Goal: Task Accomplishment & Management: Manage account settings

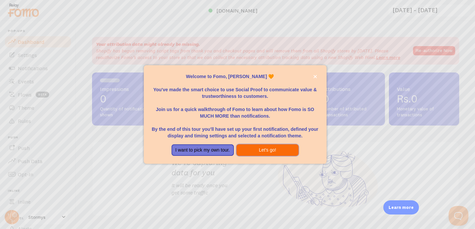
click at [270, 151] on button "Let's go!" at bounding box center [267, 150] width 62 height 12
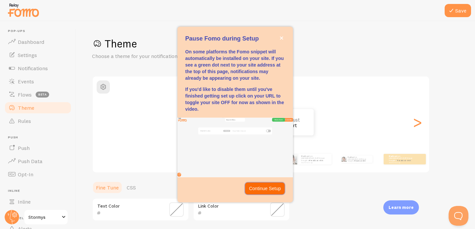
click at [265, 189] on p "Continue Setup" at bounding box center [265, 188] width 32 height 7
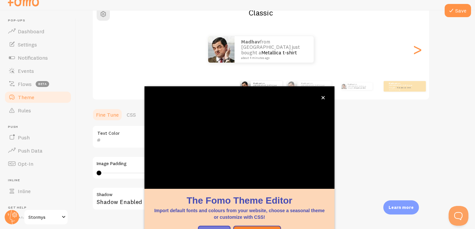
scroll to position [27, 0]
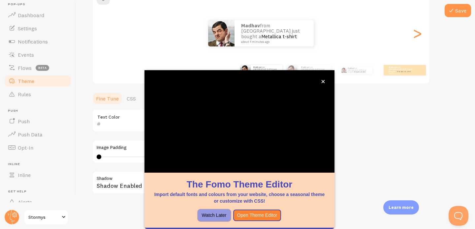
click at [222, 216] on button "Watch Later" at bounding box center [214, 216] width 33 height 12
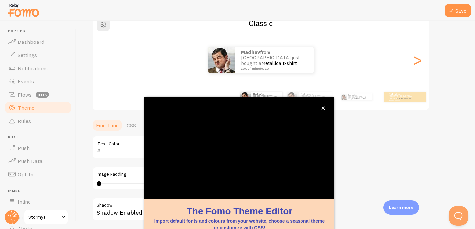
scroll to position [20, 0]
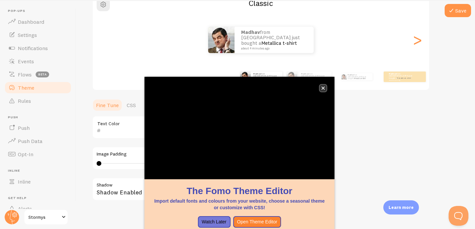
click at [324, 90] on button "close," at bounding box center [322, 88] width 7 height 7
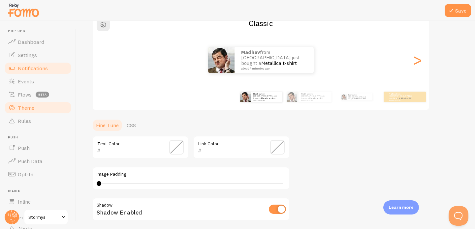
click at [42, 72] on link "Notifications" at bounding box center [38, 68] width 68 height 13
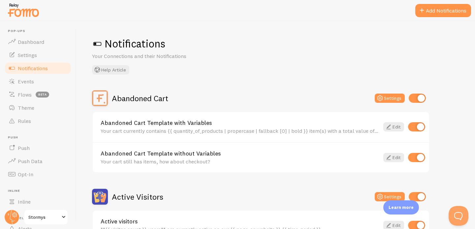
click at [415, 99] on input "checkbox" at bounding box center [416, 98] width 17 height 9
checkbox input "false"
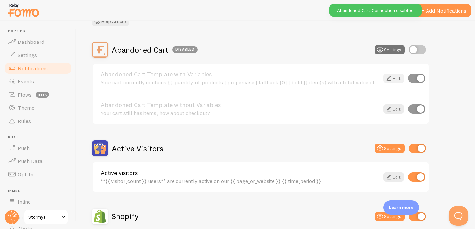
scroll to position [49, 0]
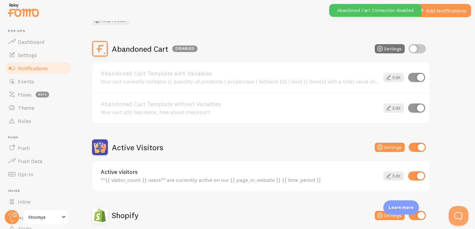
click at [416, 146] on input "checkbox" at bounding box center [416, 147] width 17 height 9
checkbox input "false"
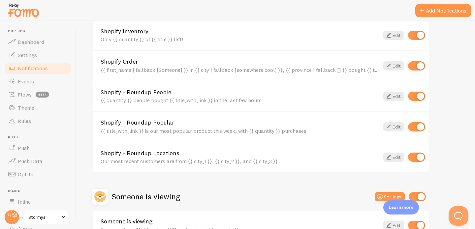
scroll to position [302, 0]
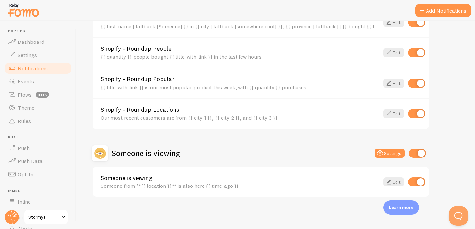
click at [417, 154] on input "checkbox" at bounding box center [416, 153] width 17 height 9
checkbox input "false"
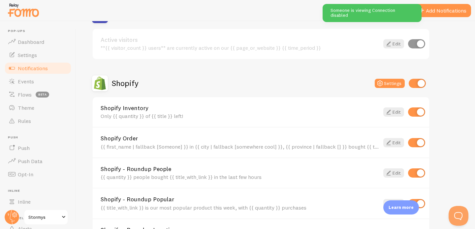
scroll to position [182, 0]
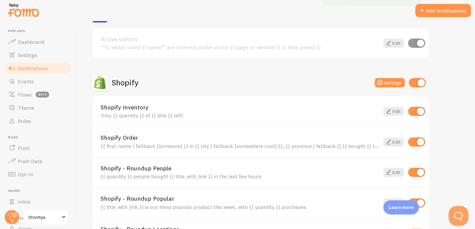
click at [417, 114] on input "checkbox" at bounding box center [416, 111] width 17 height 9
checkbox input "false"
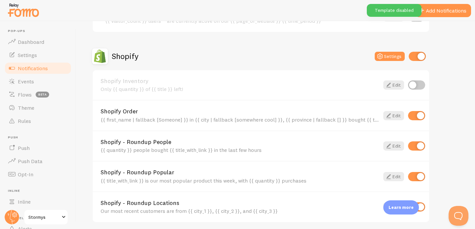
scroll to position [241, 0]
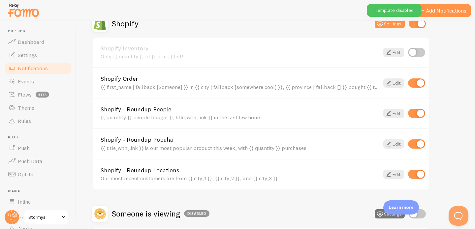
click at [420, 83] on input "checkbox" at bounding box center [416, 82] width 17 height 9
checkbox input "false"
click at [419, 141] on input "checkbox" at bounding box center [416, 143] width 17 height 9
checkbox input "false"
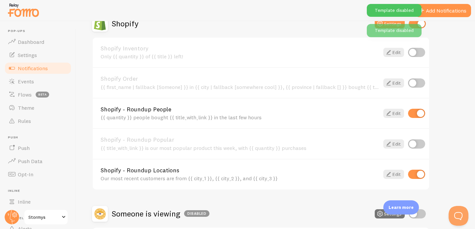
click at [418, 172] on input "checkbox" at bounding box center [416, 174] width 17 height 9
checkbox input "false"
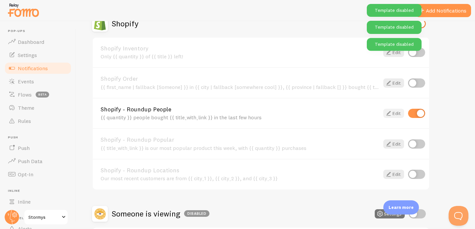
click at [393, 116] on link "Edit" at bounding box center [393, 113] width 21 height 9
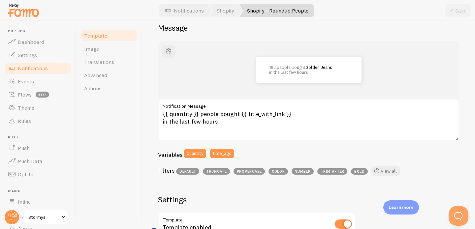
scroll to position [60, 0]
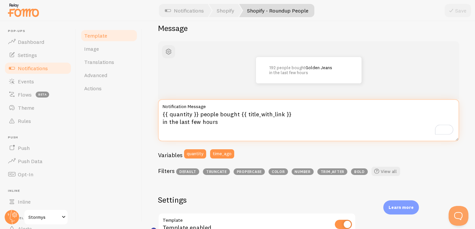
drag, startPoint x: 188, startPoint y: 122, endPoint x: 191, endPoint y: 121, distance: 3.9
click at [191, 121] on textarea "{{ quantity }} people bought {{ title_with_link }} in the last few hours" at bounding box center [308, 120] width 301 height 42
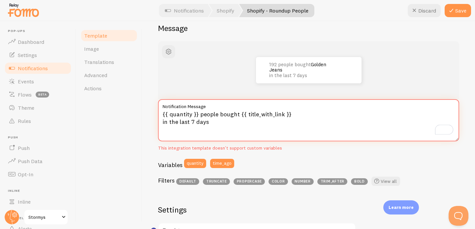
drag, startPoint x: 292, startPoint y: 114, endPoint x: 201, endPoint y: 113, distance: 91.0
click at [201, 113] on textarea "{{ quantity }} people bought {{ title_with_link }} in the last 7 days" at bounding box center [308, 120] width 301 height 42
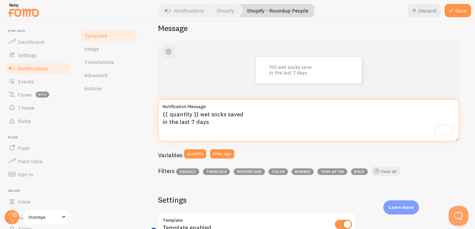
type textarea "{{ quantity }} wet socks saved in the last 7 days"
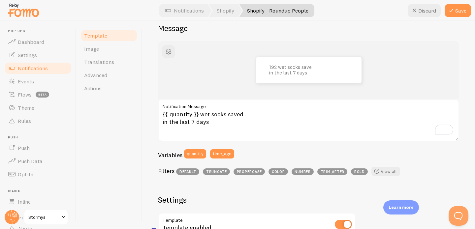
click at [384, 94] on div "192 wet socks save in the last 7 days" at bounding box center [308, 70] width 301 height 58
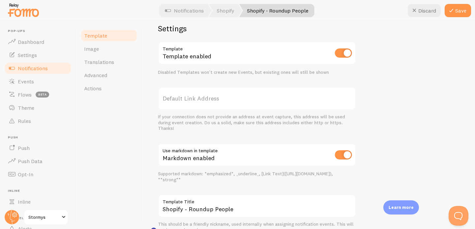
scroll to position [0, 0]
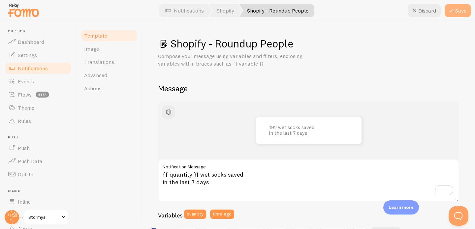
click at [460, 6] on button "Save" at bounding box center [457, 10] width 26 height 13
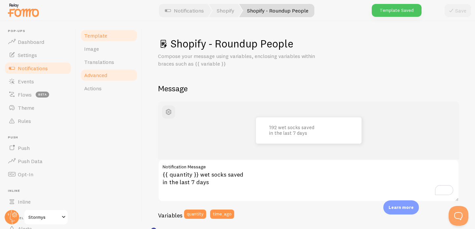
click at [108, 75] on link "Advanced" at bounding box center [109, 75] width 58 height 13
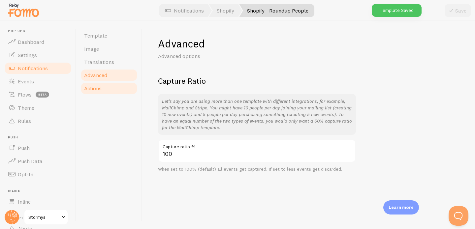
click at [106, 86] on link "Actions" at bounding box center [109, 88] width 58 height 13
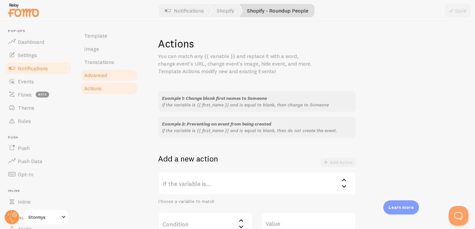
click at [107, 74] on link "Advanced" at bounding box center [109, 75] width 58 height 13
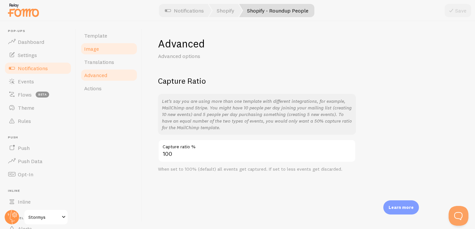
click at [109, 54] on link "Image" at bounding box center [109, 48] width 58 height 13
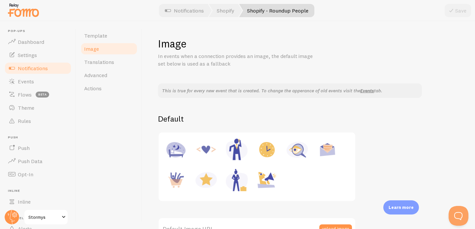
click at [110, 42] on link "Image" at bounding box center [109, 48] width 58 height 13
click at [108, 34] on link "Template" at bounding box center [109, 35] width 58 height 13
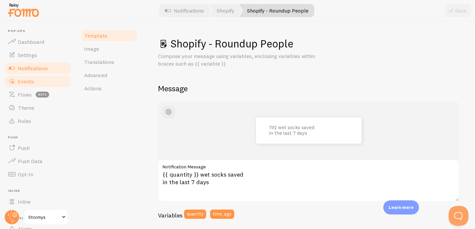
click at [41, 84] on link "Events" at bounding box center [38, 81] width 68 height 13
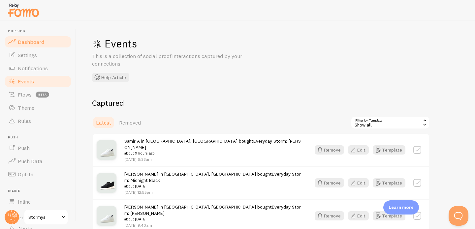
click at [38, 43] on span "Dashboard" at bounding box center [31, 42] width 26 height 7
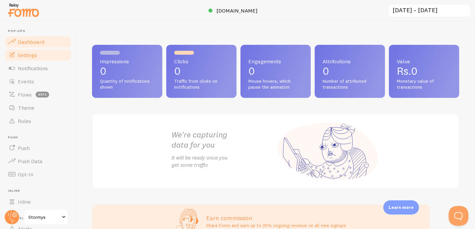
click at [48, 51] on link "Settings" at bounding box center [38, 54] width 68 height 13
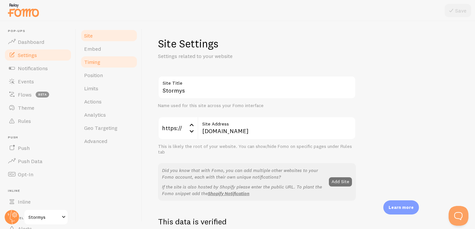
click at [113, 64] on link "Timing" at bounding box center [109, 61] width 58 height 13
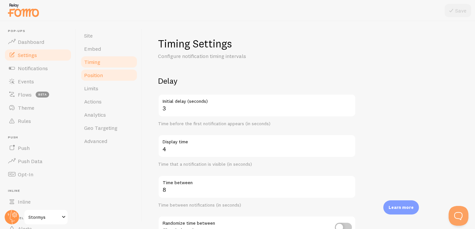
click at [107, 76] on link "Position" at bounding box center [109, 75] width 58 height 13
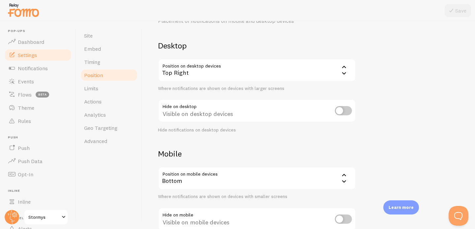
click at [200, 183] on div "Bottom" at bounding box center [257, 178] width 198 height 23
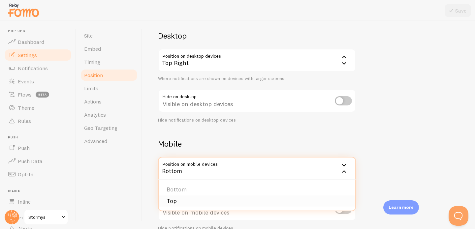
click at [188, 200] on li "Top" at bounding box center [257, 201] width 196 height 12
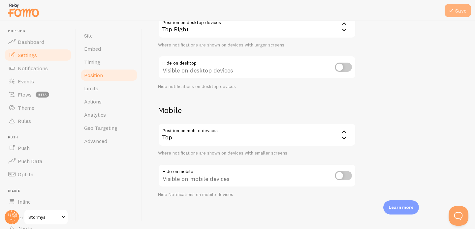
click at [453, 11] on icon at bounding box center [451, 11] width 8 height 8
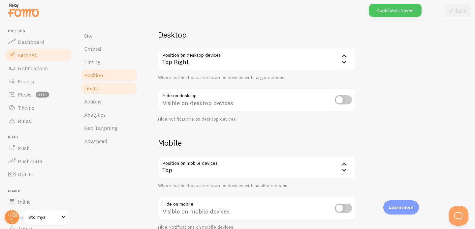
click at [108, 84] on link "Limits" at bounding box center [109, 88] width 58 height 13
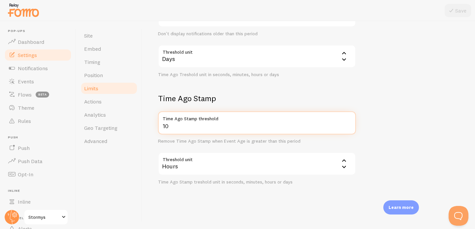
drag, startPoint x: 175, startPoint y: 127, endPoint x: 157, endPoint y: 124, distance: 18.0
click at [157, 124] on div "Limits Notification control and limitations Notification Count 20 Max Notificat…" at bounding box center [308, 125] width 333 height 208
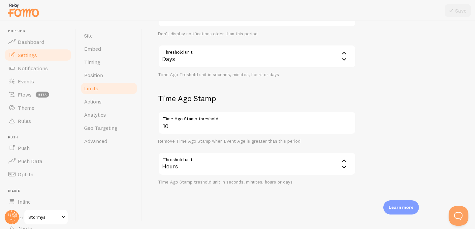
click at [412, 114] on form "Notification Count 20 Max Notifications shown per page Limit the number of Noti…" at bounding box center [308, 31] width 301 height 307
click at [103, 101] on link "Actions" at bounding box center [109, 101] width 58 height 13
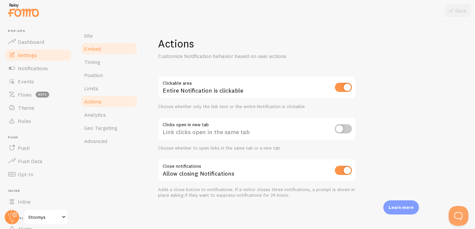
click at [104, 46] on link "Embed" at bounding box center [109, 48] width 58 height 13
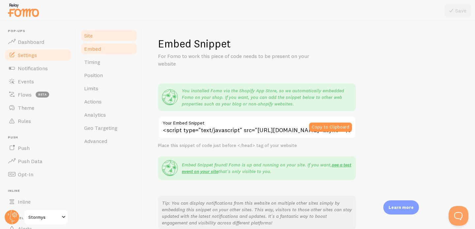
click at [94, 35] on link "Site" at bounding box center [109, 35] width 58 height 13
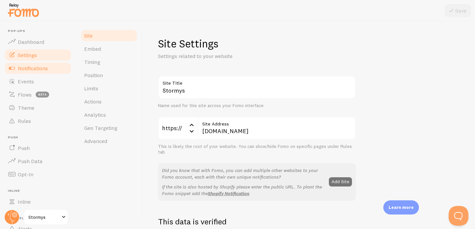
click at [48, 64] on link "Notifications" at bounding box center [38, 68] width 68 height 13
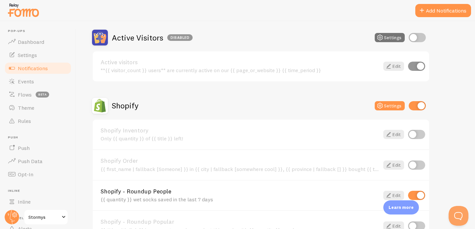
scroll to position [165, 0]
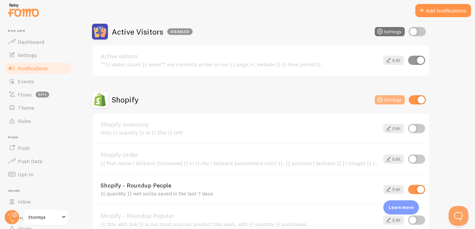
click at [390, 99] on button "Settings" at bounding box center [389, 99] width 30 height 9
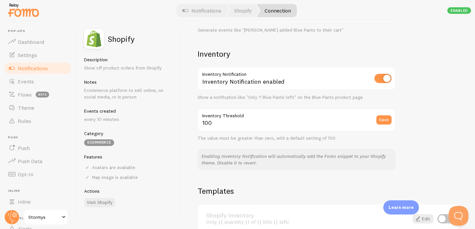
scroll to position [314, 0]
click at [384, 78] on input "checkbox" at bounding box center [382, 78] width 17 height 9
checkbox input "false"
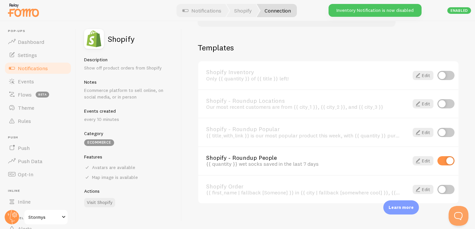
scroll to position [464, 0]
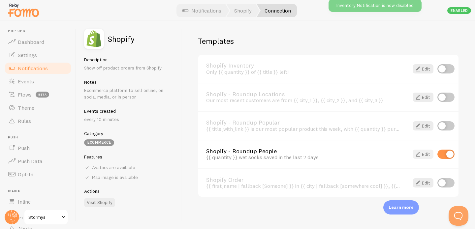
click at [419, 155] on span at bounding box center [418, 154] width 8 height 8
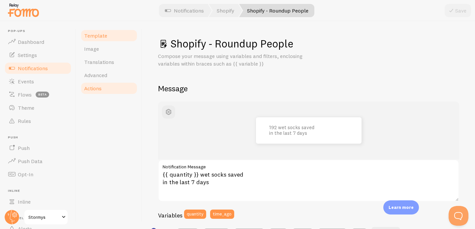
click at [124, 86] on link "Actions" at bounding box center [109, 88] width 58 height 13
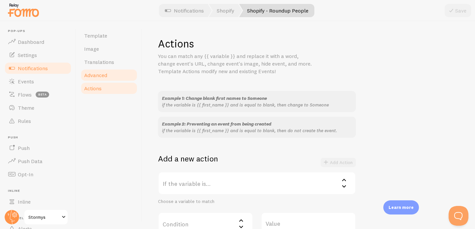
click at [122, 74] on link "Advanced" at bounding box center [109, 75] width 58 height 13
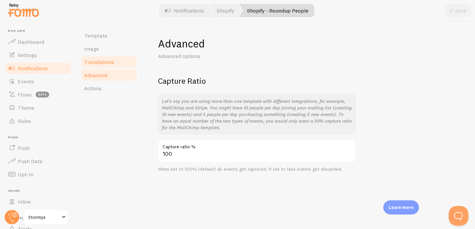
click at [108, 58] on link "Translations" at bounding box center [109, 61] width 58 height 13
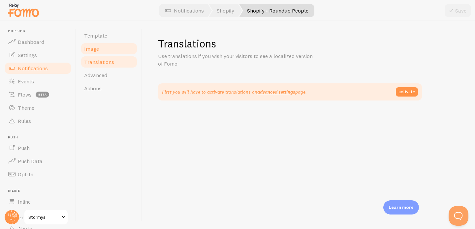
click at [106, 49] on link "Image" at bounding box center [109, 48] width 58 height 13
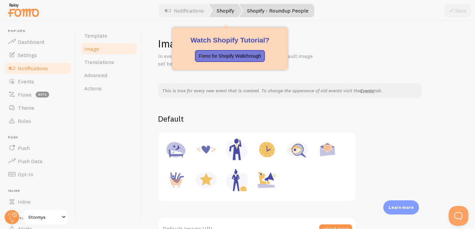
click at [213, 7] on link "Shopify" at bounding box center [225, 10] width 33 height 13
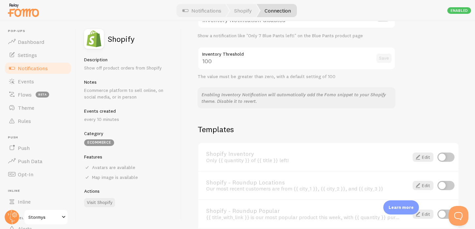
scroll to position [464, 0]
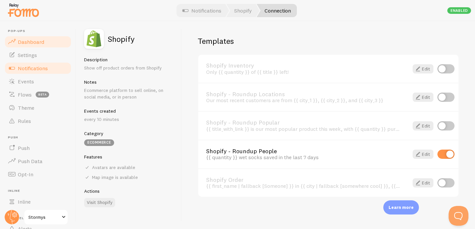
click at [44, 44] on link "Dashboard" at bounding box center [38, 41] width 68 height 13
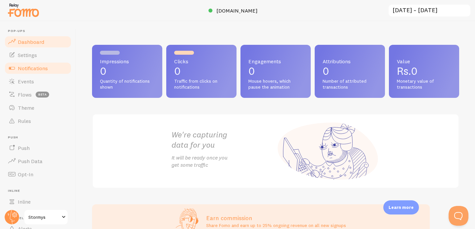
click at [37, 70] on span "Notifications" at bounding box center [33, 68] width 30 height 7
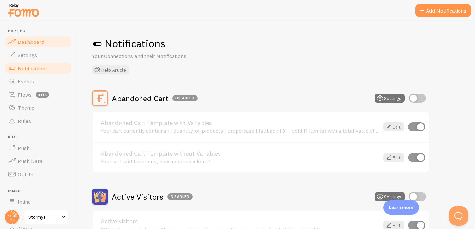
click at [32, 41] on span "Dashboard" at bounding box center [31, 42] width 26 height 7
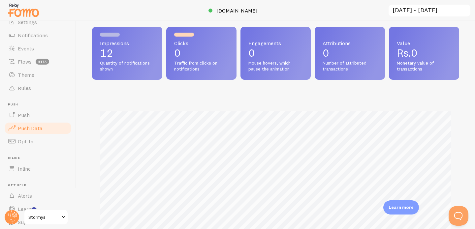
scroll to position [38, 0]
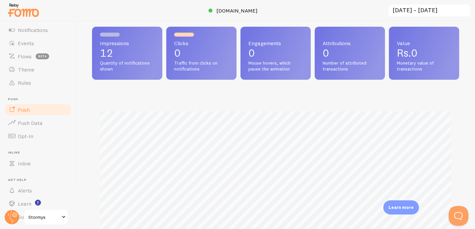
click at [26, 112] on span "Push" at bounding box center [24, 109] width 12 height 7
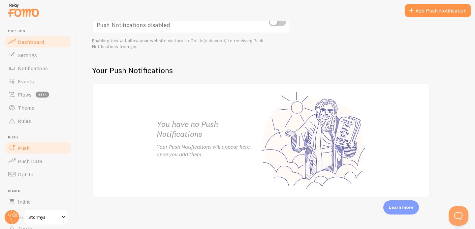
click at [47, 47] on link "Dashboard" at bounding box center [38, 41] width 68 height 13
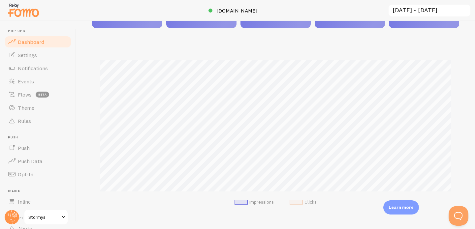
scroll to position [47, 0]
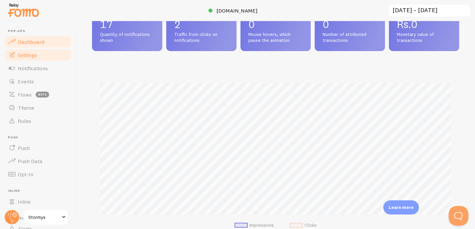
click at [41, 58] on link "Settings" at bounding box center [38, 54] width 68 height 13
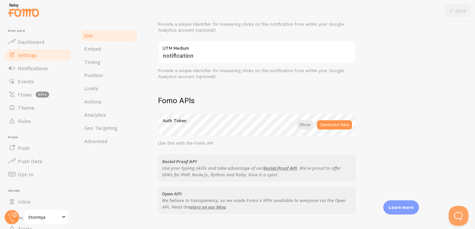
scroll to position [393, 0]
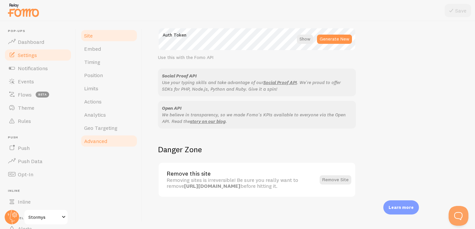
click at [111, 140] on link "Advanced" at bounding box center [109, 140] width 58 height 13
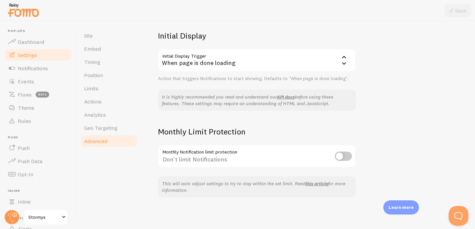
scroll to position [97, 0]
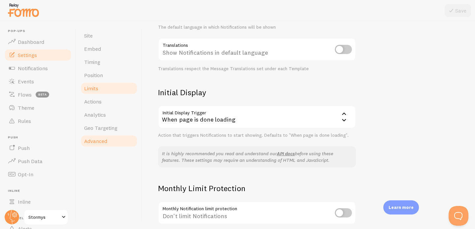
click at [112, 93] on link "Limits" at bounding box center [109, 88] width 58 height 13
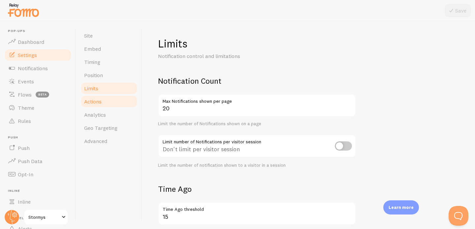
click at [109, 101] on link "Actions" at bounding box center [109, 101] width 58 height 13
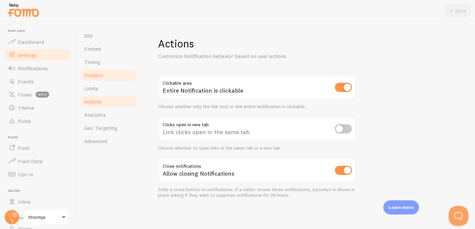
click at [108, 72] on link "Position" at bounding box center [109, 75] width 58 height 13
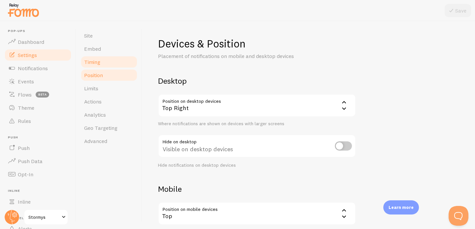
click at [106, 65] on link "Timing" at bounding box center [109, 61] width 58 height 13
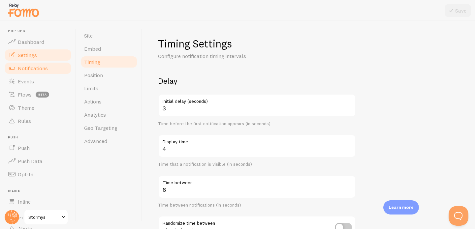
click at [36, 66] on span "Notifications" at bounding box center [33, 68] width 30 height 7
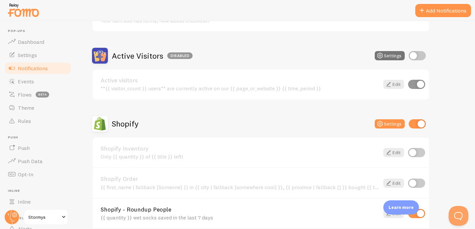
scroll to position [166, 0]
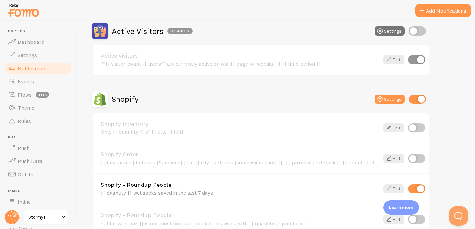
click at [294, 158] on div "Shopify Order {{ first_name | fallback [Someone] }} in {{ city | fallback [some…" at bounding box center [240, 158] width 278 height 14
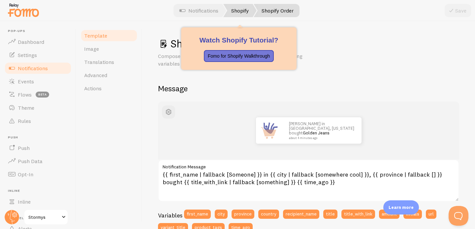
click at [239, 8] on link "Shopify" at bounding box center [239, 10] width 33 height 13
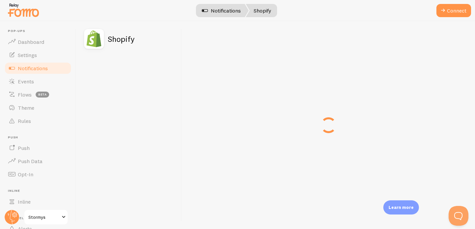
click at [214, 8] on link "Notifications" at bounding box center [221, 10] width 55 height 13
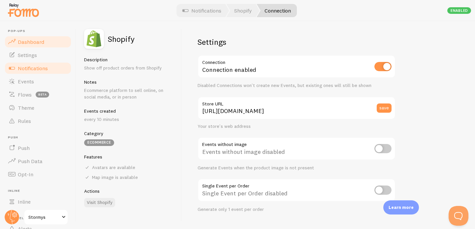
click at [47, 43] on link "Dashboard" at bounding box center [38, 41] width 68 height 13
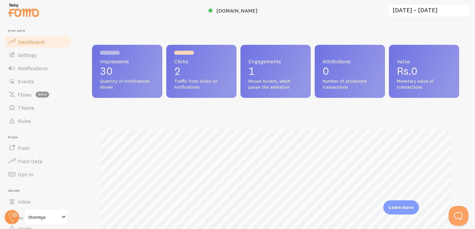
scroll to position [19, 0]
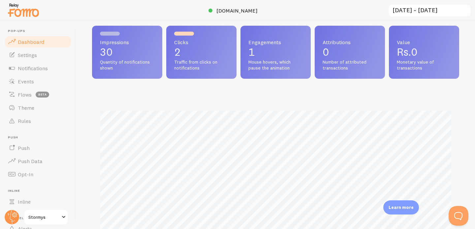
click at [115, 50] on p "30" at bounding box center [127, 52] width 54 height 11
click at [39, 72] on link "Notifications" at bounding box center [38, 68] width 68 height 13
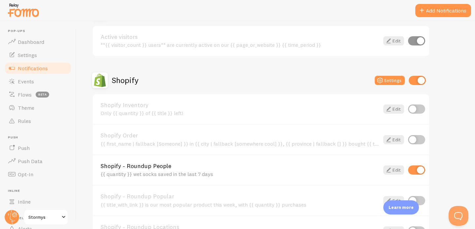
scroll to position [184, 0]
click at [396, 77] on button "Settings" at bounding box center [389, 80] width 30 height 9
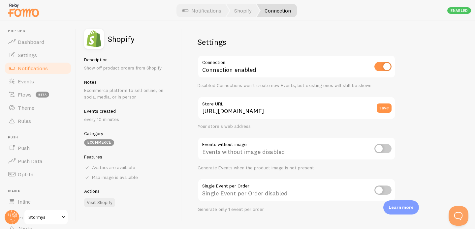
click at [381, 67] on input "checkbox" at bounding box center [382, 66] width 17 height 9
checkbox input "false"
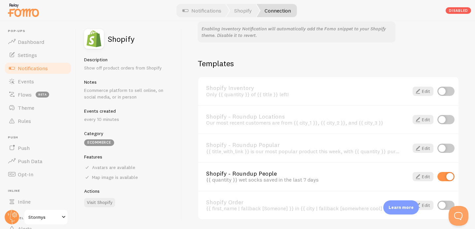
scroll to position [464, 0]
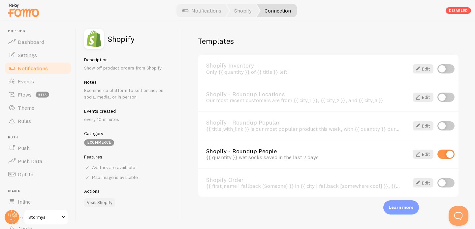
click at [102, 199] on link "Visit Shopify" at bounding box center [99, 202] width 31 height 9
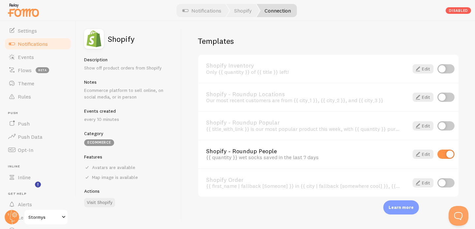
scroll to position [56, 0]
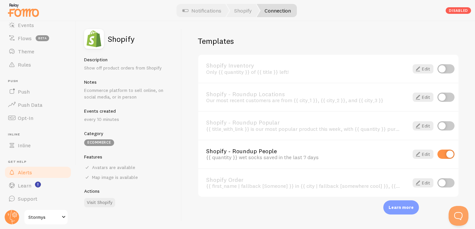
click at [44, 171] on link "Alerts" at bounding box center [38, 172] width 68 height 13
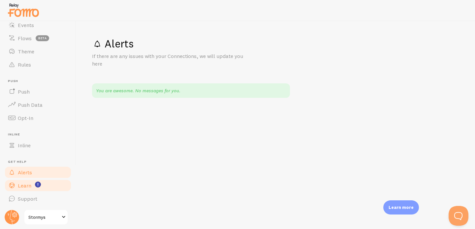
click at [47, 182] on link "Learn" at bounding box center [38, 185] width 68 height 13
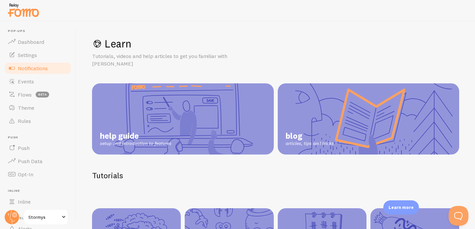
click at [37, 67] on span "Notifications" at bounding box center [33, 68] width 30 height 7
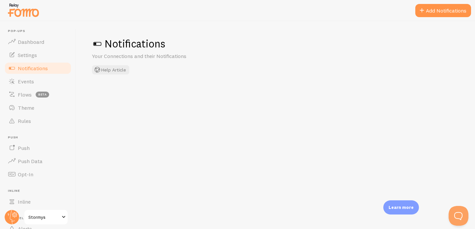
checkbox input "false"
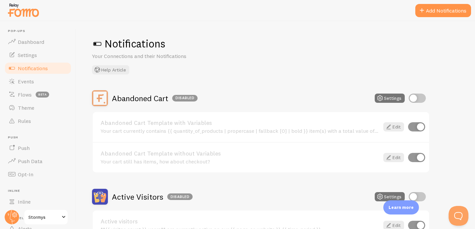
scroll to position [56, 0]
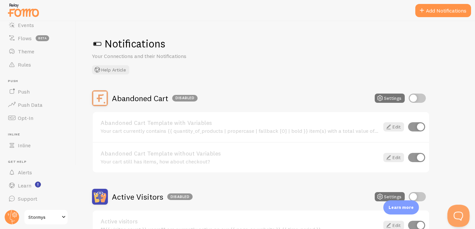
click at [460, 208] on button "Open Beacon popover" at bounding box center [457, 215] width 20 height 20
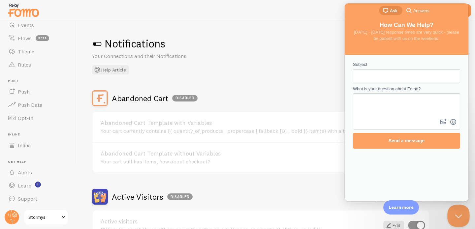
scroll to position [0, 0]
click at [417, 10] on span "Answers" at bounding box center [421, 11] width 16 height 7
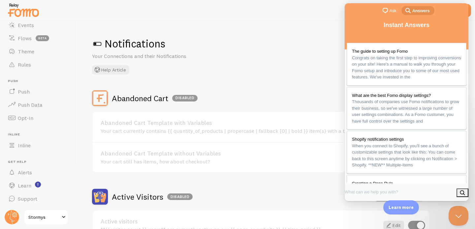
click at [310, 50] on h1 "Notifications" at bounding box center [275, 44] width 367 height 14
click at [457, 213] on button "Close Beacon popover" at bounding box center [457, 215] width 20 height 20
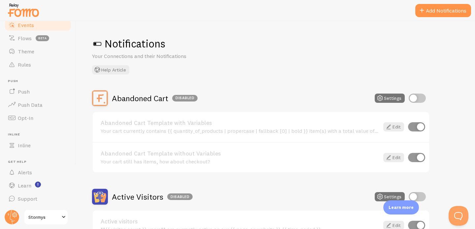
click at [41, 27] on link "Events" at bounding box center [38, 24] width 68 height 13
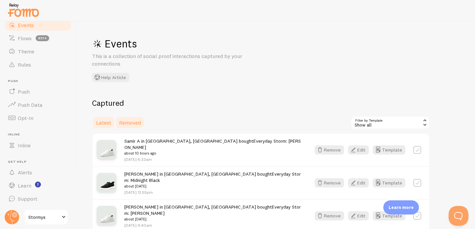
click at [131, 120] on span "Removed" at bounding box center [130, 122] width 22 height 7
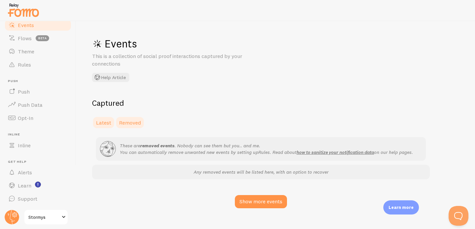
click at [106, 124] on span "Latest" at bounding box center [103, 122] width 15 height 7
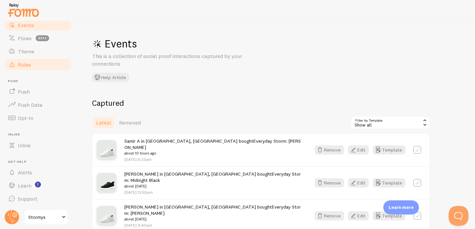
click at [31, 67] on span "Rules" at bounding box center [24, 64] width 13 height 7
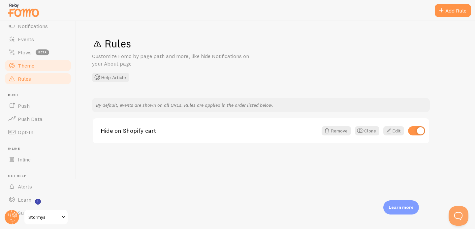
scroll to position [20, 0]
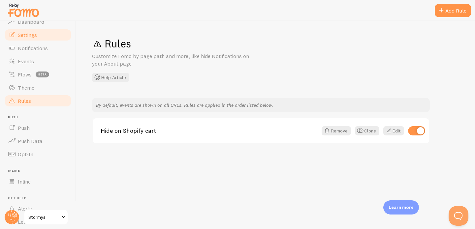
click at [44, 39] on link "Settings" at bounding box center [38, 34] width 68 height 13
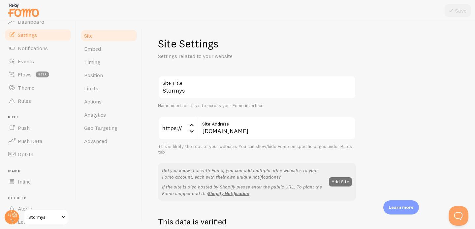
scroll to position [36, 0]
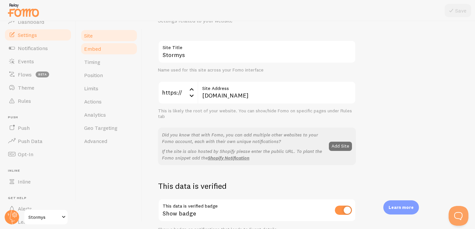
click at [109, 51] on link "Embed" at bounding box center [109, 48] width 58 height 13
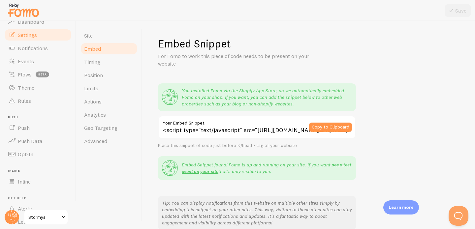
scroll to position [125, 0]
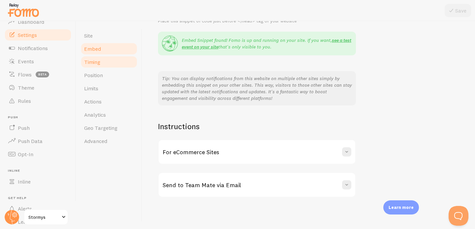
click at [101, 64] on link "Timing" at bounding box center [109, 61] width 58 height 13
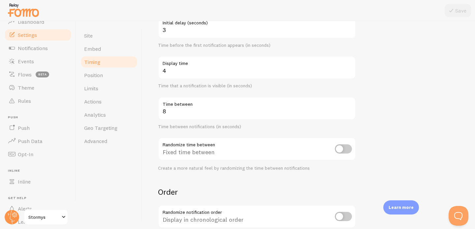
scroll to position [79, 0]
